Goal: Information Seeking & Learning: Learn about a topic

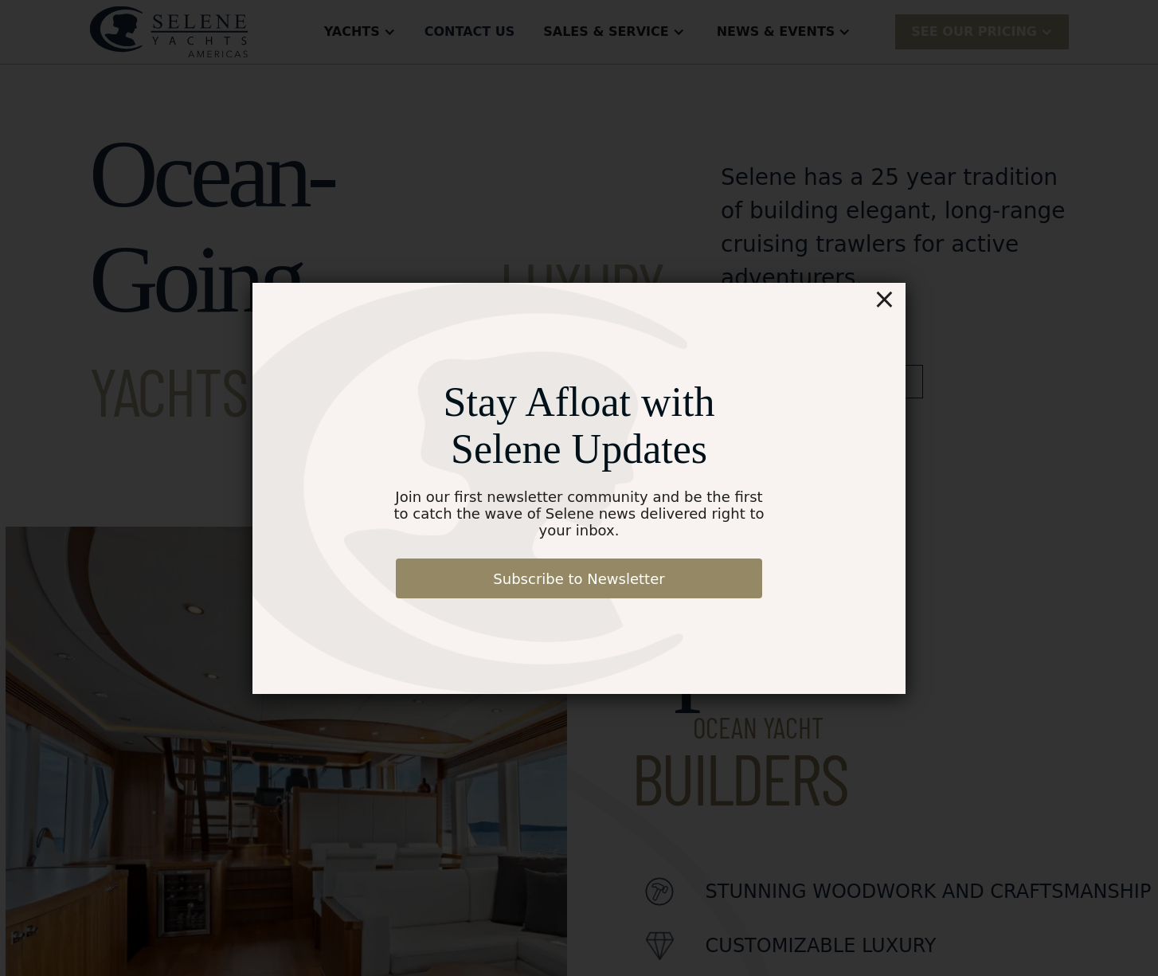
click at [886, 311] on div "×" at bounding box center [884, 299] width 23 height 32
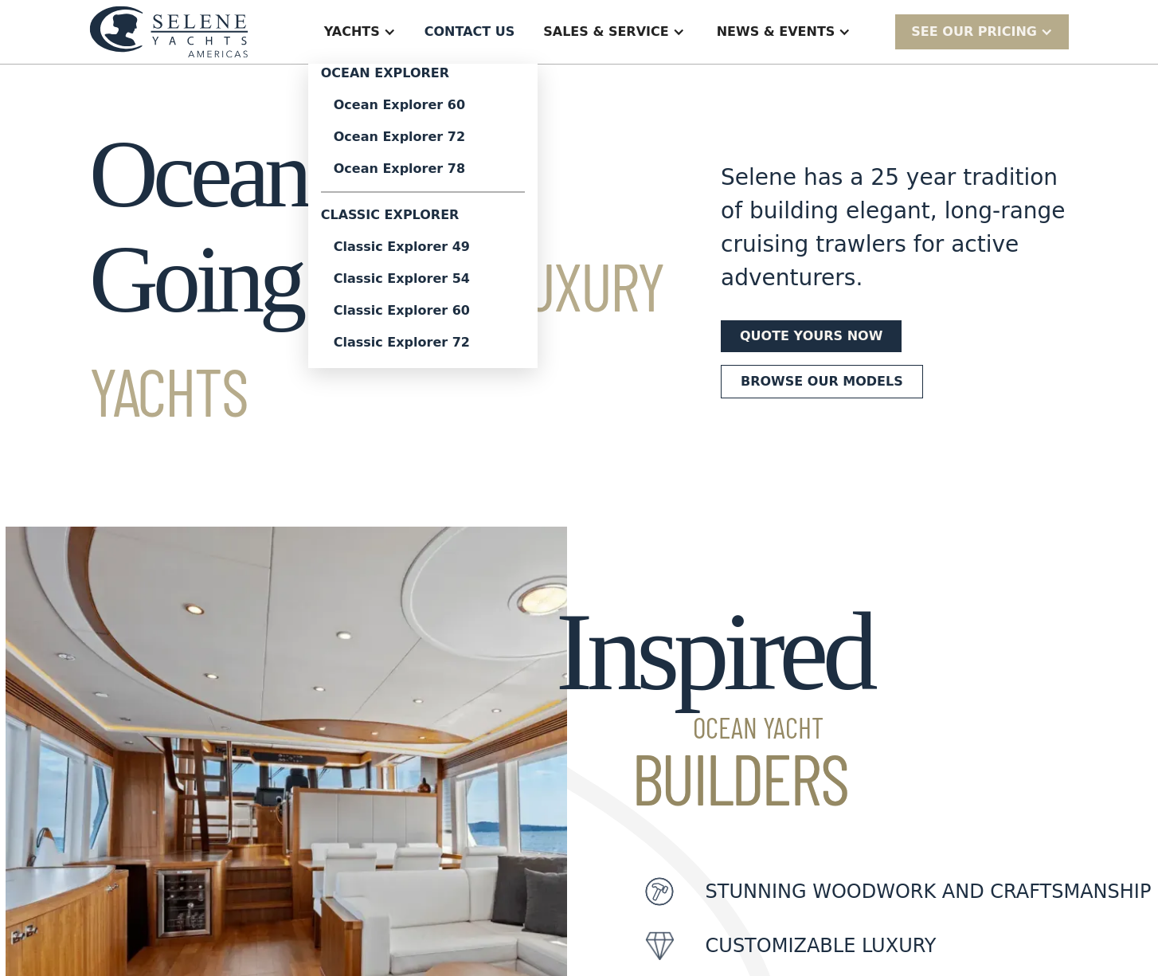
click at [380, 38] on div "Yachts" at bounding box center [352, 31] width 56 height 19
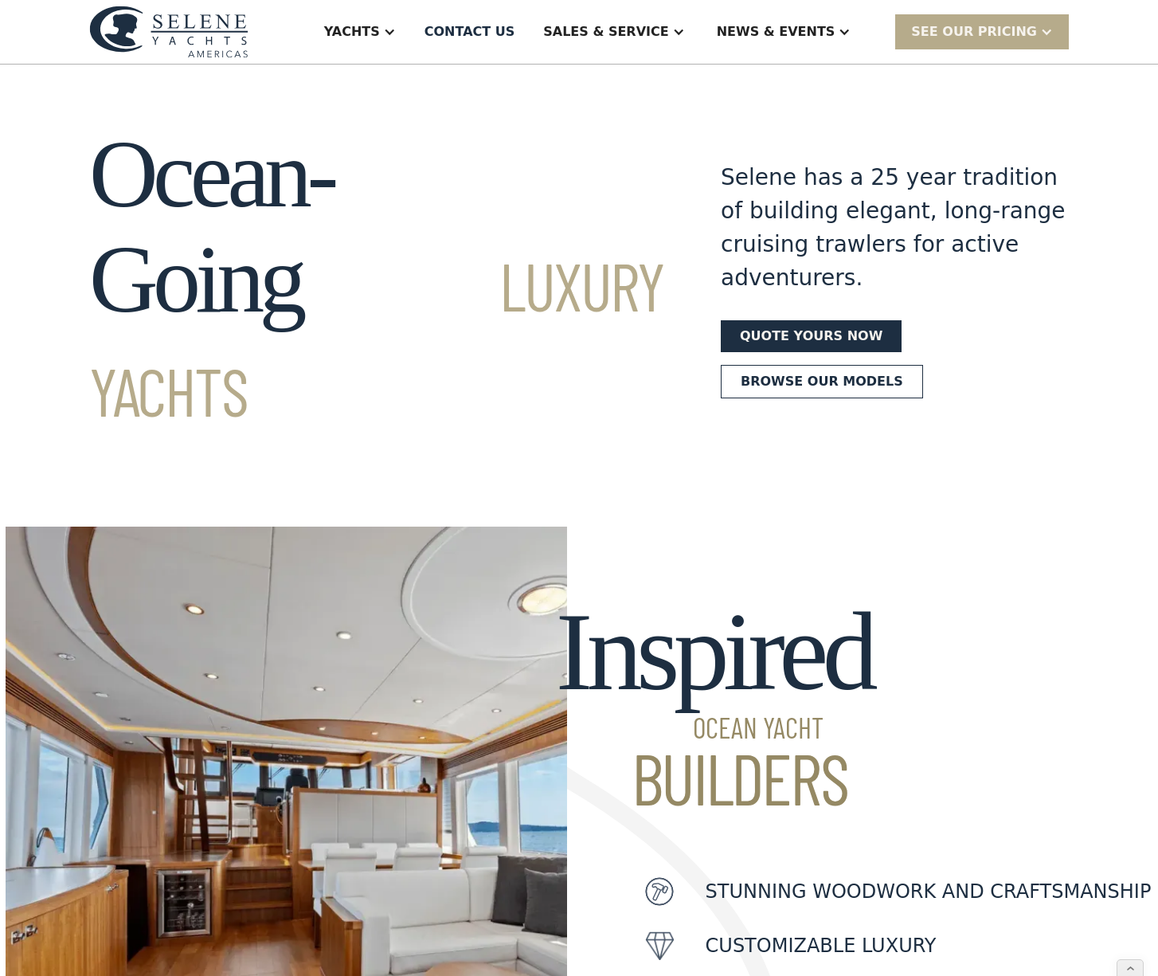
click at [380, 33] on div "Yachts" at bounding box center [352, 31] width 56 height 19
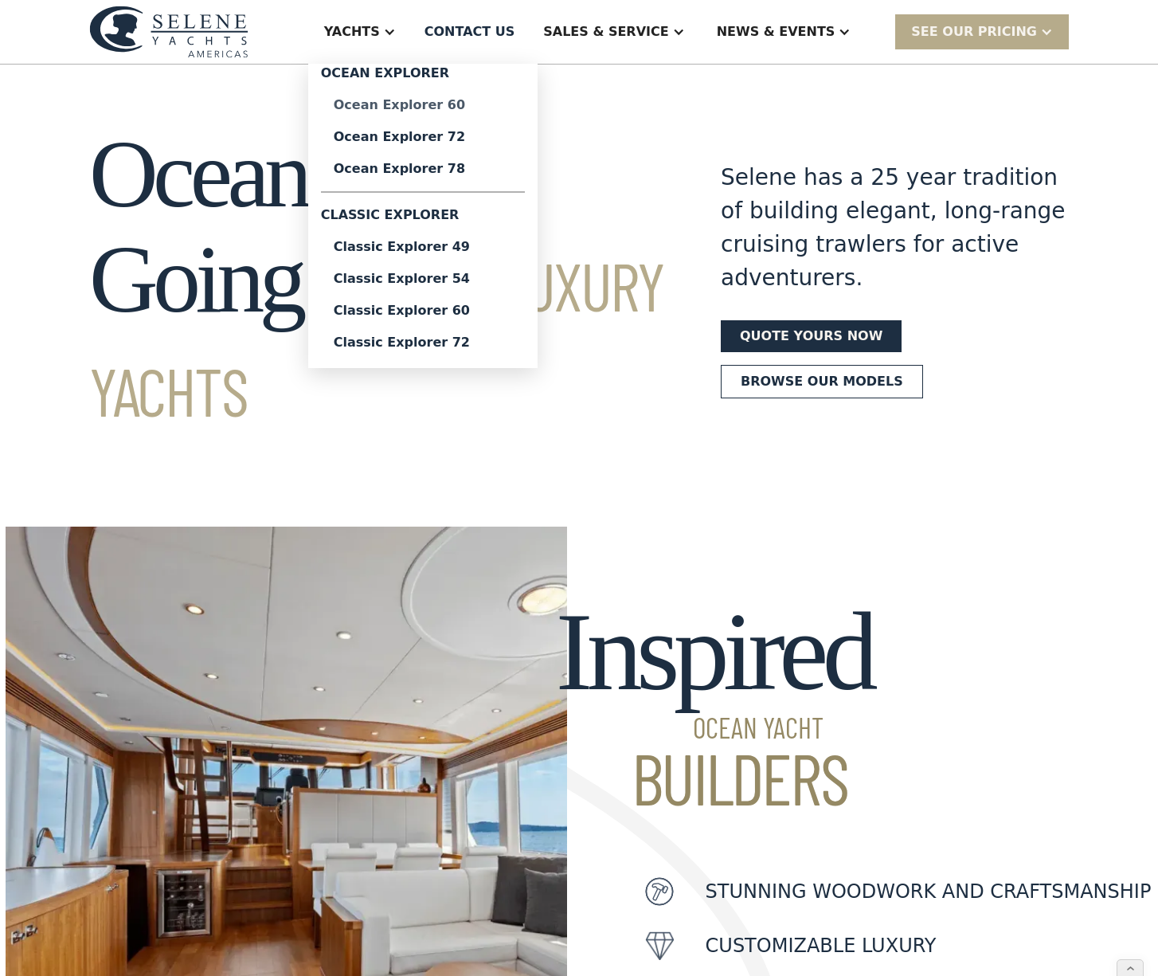
click at [462, 103] on div "Ocean Explorer 60" at bounding box center [423, 105] width 178 height 13
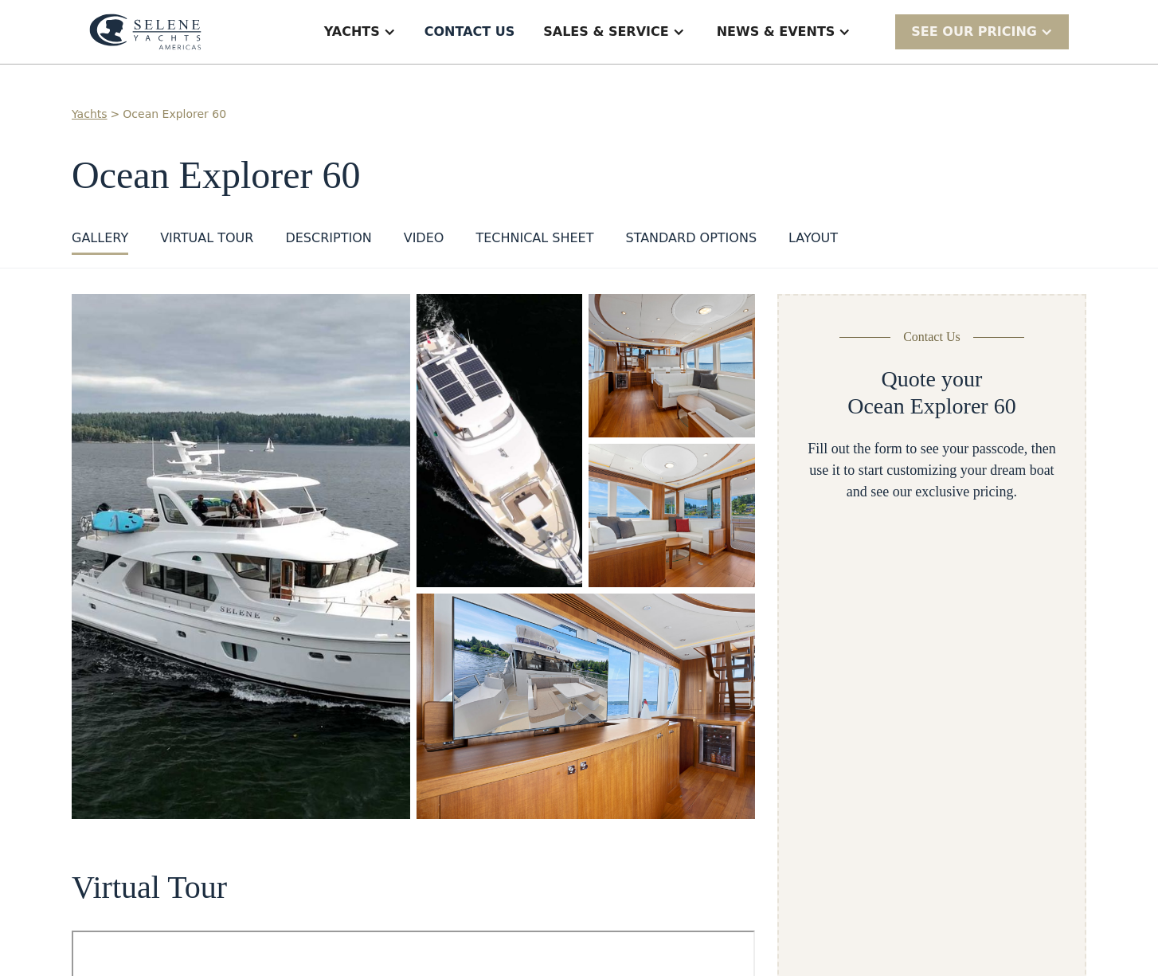
select select "**********"
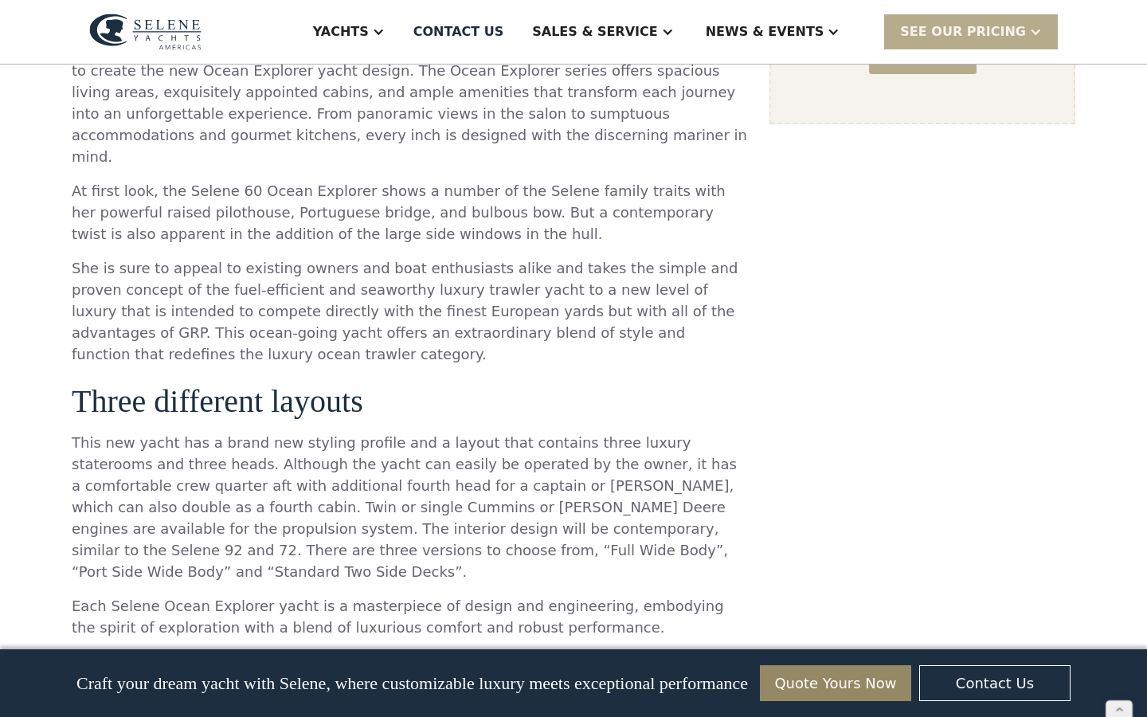
scroll to position [3991, 0]
